Goal: Information Seeking & Learning: Learn about a topic

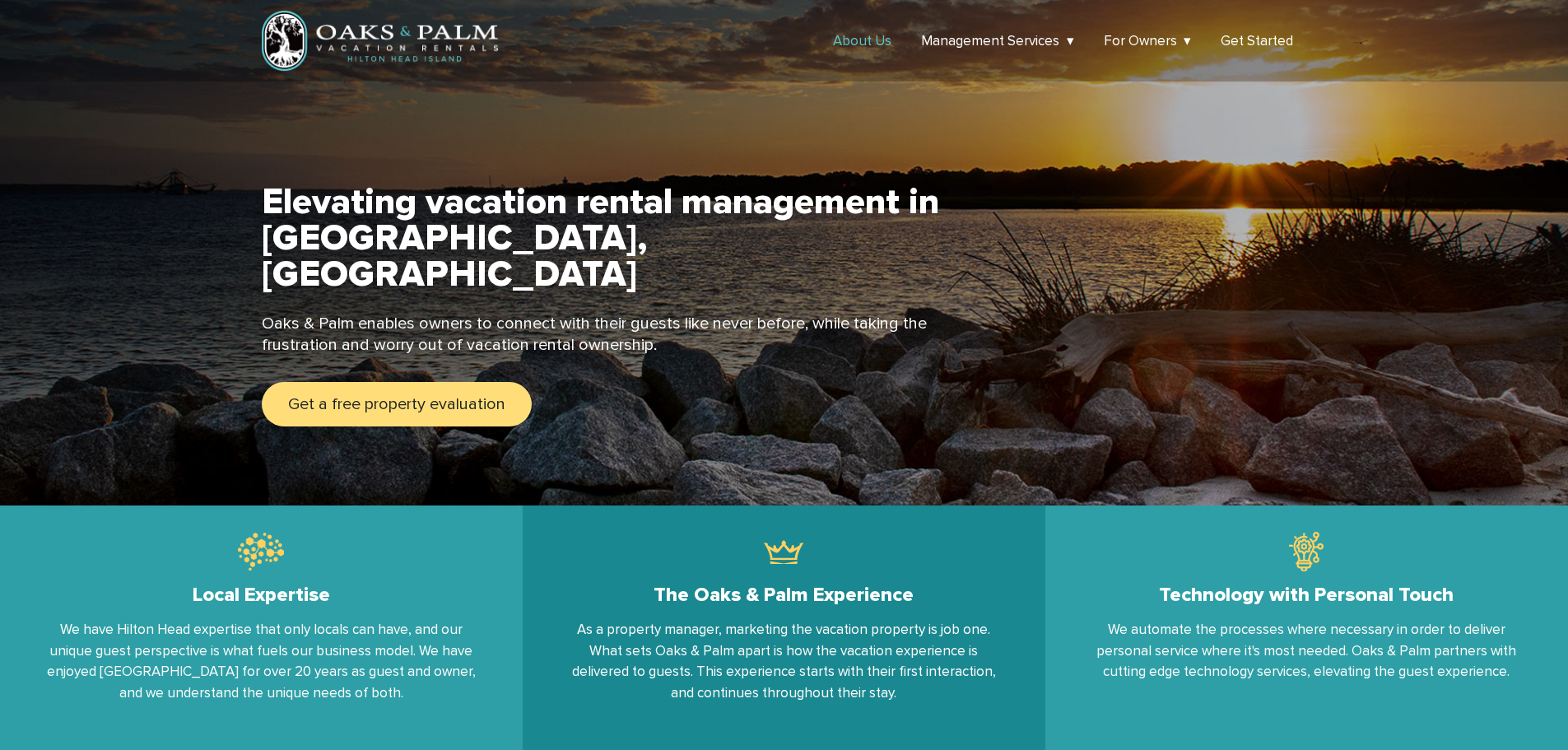
click at [855, 38] on link "About Us" at bounding box center [862, 40] width 58 height 17
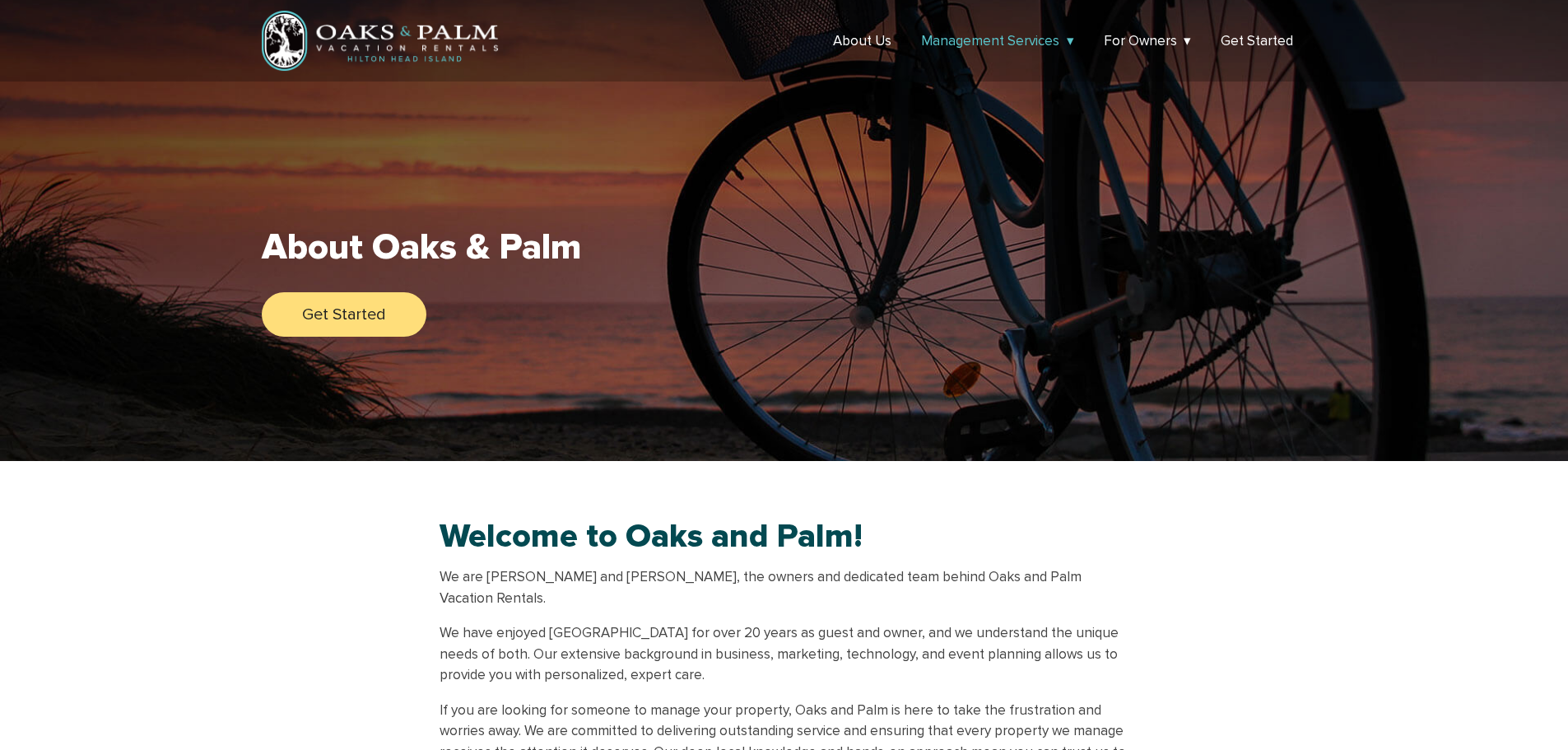
click at [974, 38] on link "Management Services" at bounding box center [997, 40] width 153 height 17
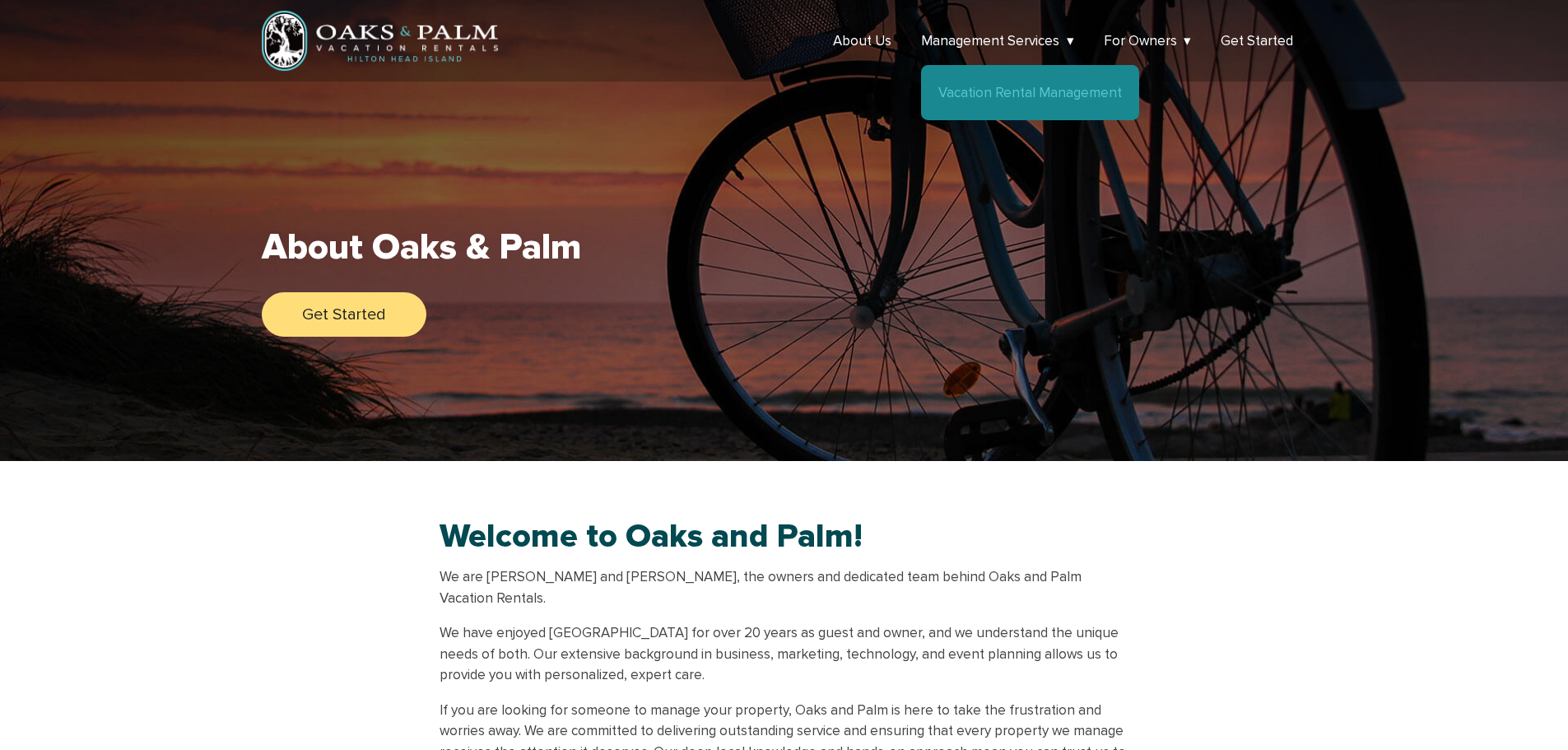
click at [988, 86] on link "Vacation Rental Management" at bounding box center [1031, 93] width 184 height 17
